Goal: Navigation & Orientation: Go to known website

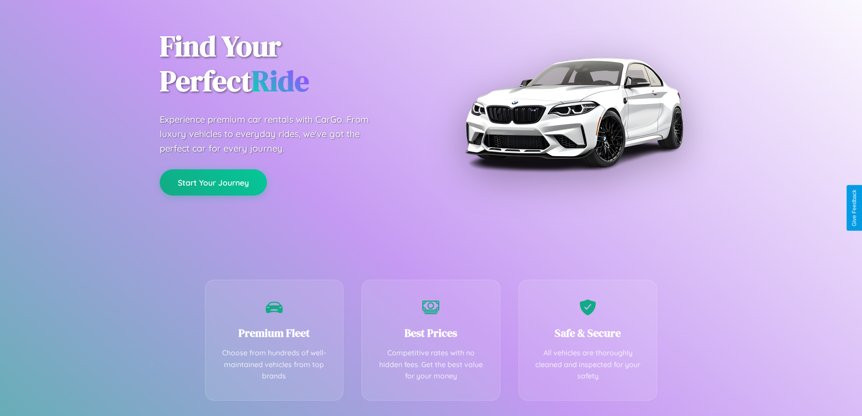
scroll to position [178, 0]
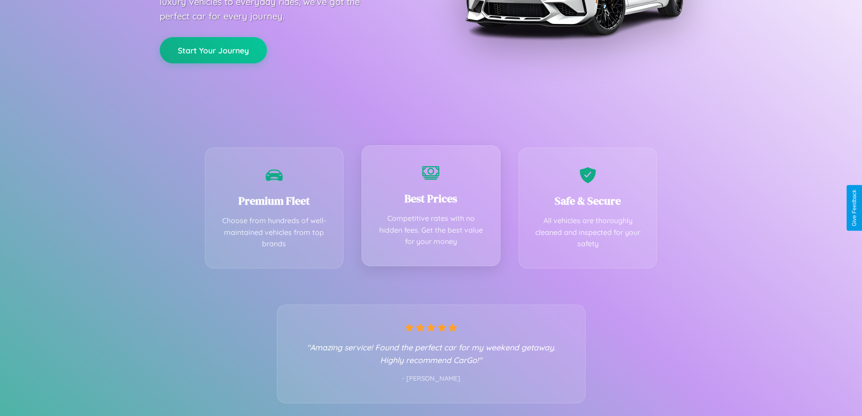
click at [431, 208] on div "Best Prices Competitive rates with no hidden fees. Get the best value for your …" at bounding box center [431, 205] width 139 height 121
click at [213, 49] on button "Start Your Journey" at bounding box center [213, 49] width 107 height 26
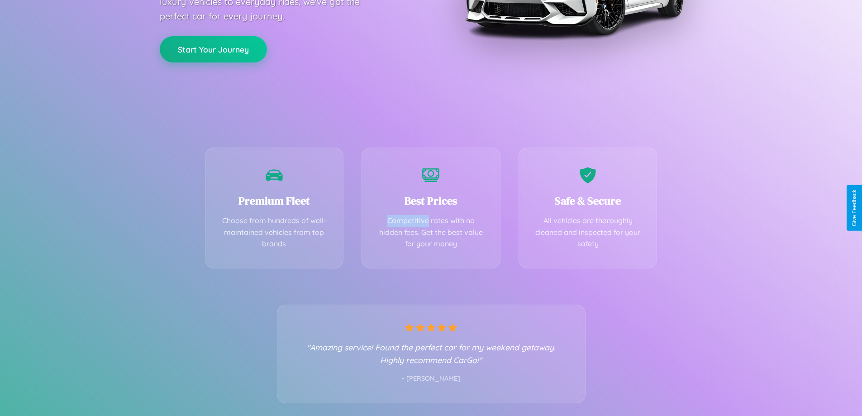
click at [213, 49] on button "Start Your Journey" at bounding box center [213, 49] width 107 height 26
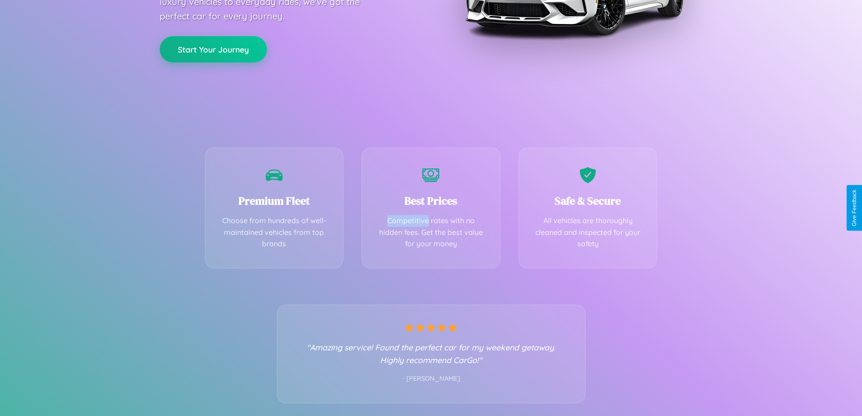
click at [213, 49] on button "Start Your Journey" at bounding box center [213, 49] width 107 height 26
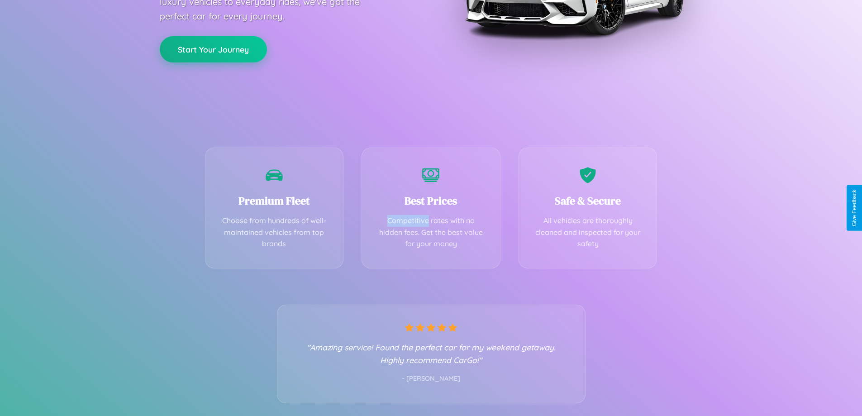
click at [213, 49] on button "Start Your Journey" at bounding box center [213, 49] width 107 height 26
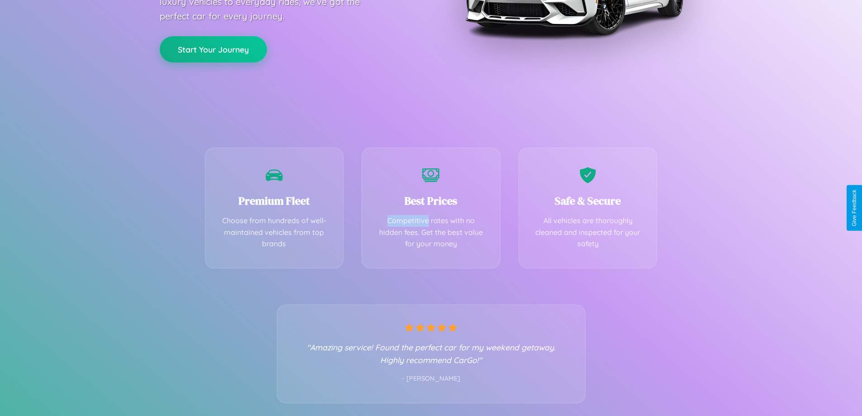
click at [213, 49] on button "Start Your Journey" at bounding box center [213, 49] width 107 height 26
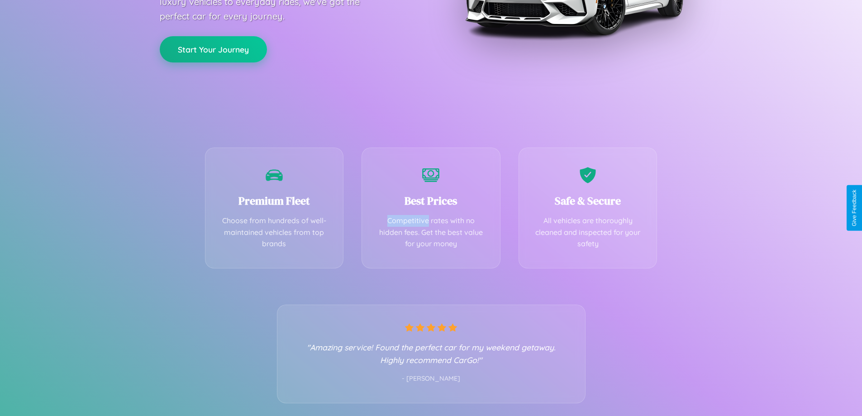
click at [213, 49] on button "Start Your Journey" at bounding box center [213, 49] width 107 height 26
